Goal: Answer question/provide support: Answer question/provide support

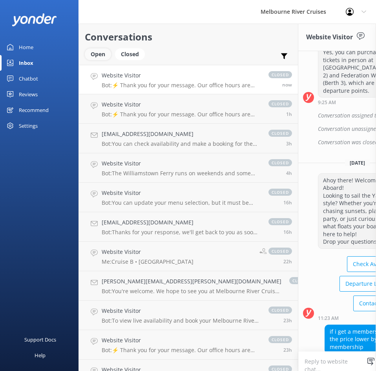
scroll to position [964, 0]
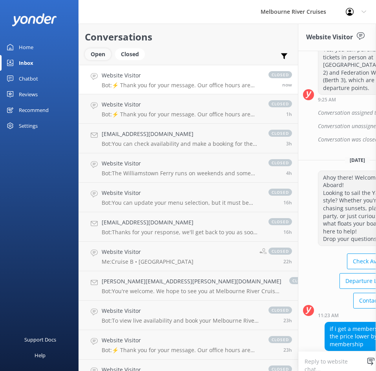
click at [103, 58] on div "Open" at bounding box center [98, 54] width 26 height 12
